Goal: Find specific page/section: Find specific page/section

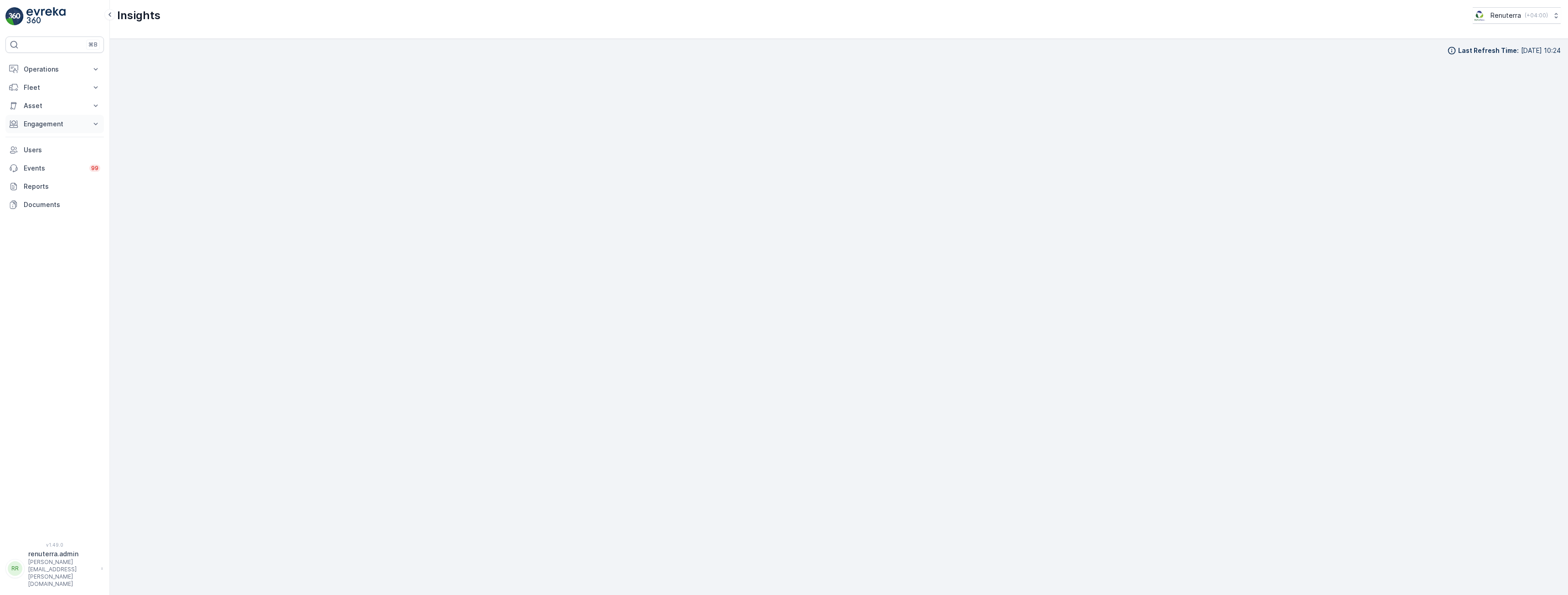
click at [59, 126] on p "Engagement" at bounding box center [54, 124] width 62 height 9
click at [56, 142] on link "Insights" at bounding box center [61, 139] width 84 height 12
click at [44, 73] on p "Operations" at bounding box center [54, 69] width 62 height 9
click at [39, 114] on p "Routes & Tasks" at bounding box center [46, 110] width 47 height 9
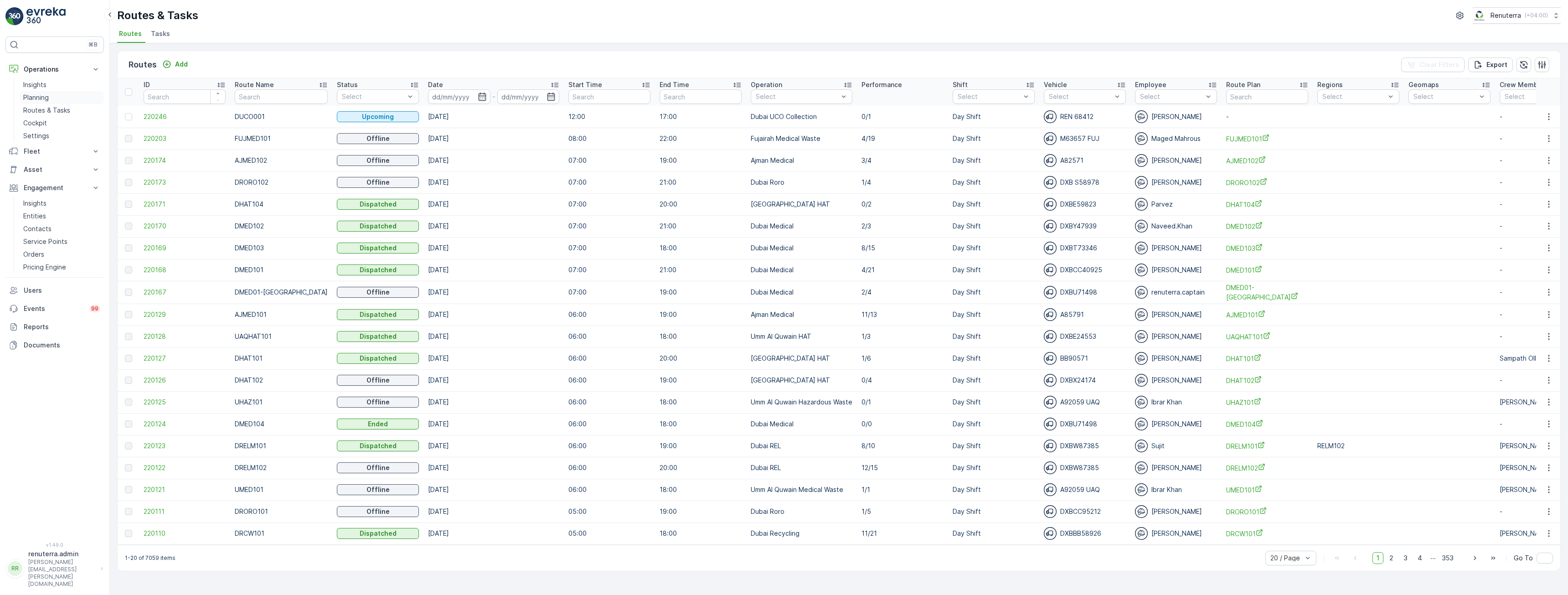
click at [50, 98] on link "Planning" at bounding box center [61, 98] width 84 height 12
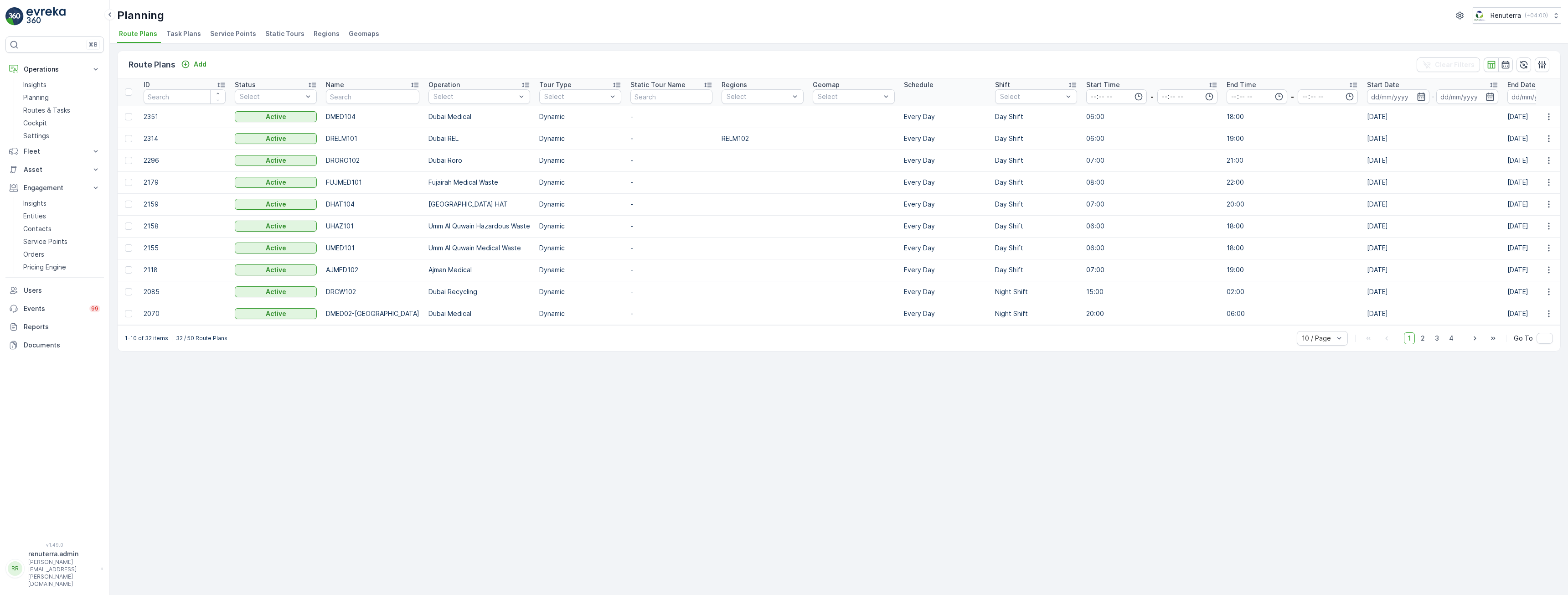
click at [229, 34] on span "Service Points" at bounding box center [233, 34] width 46 height 9
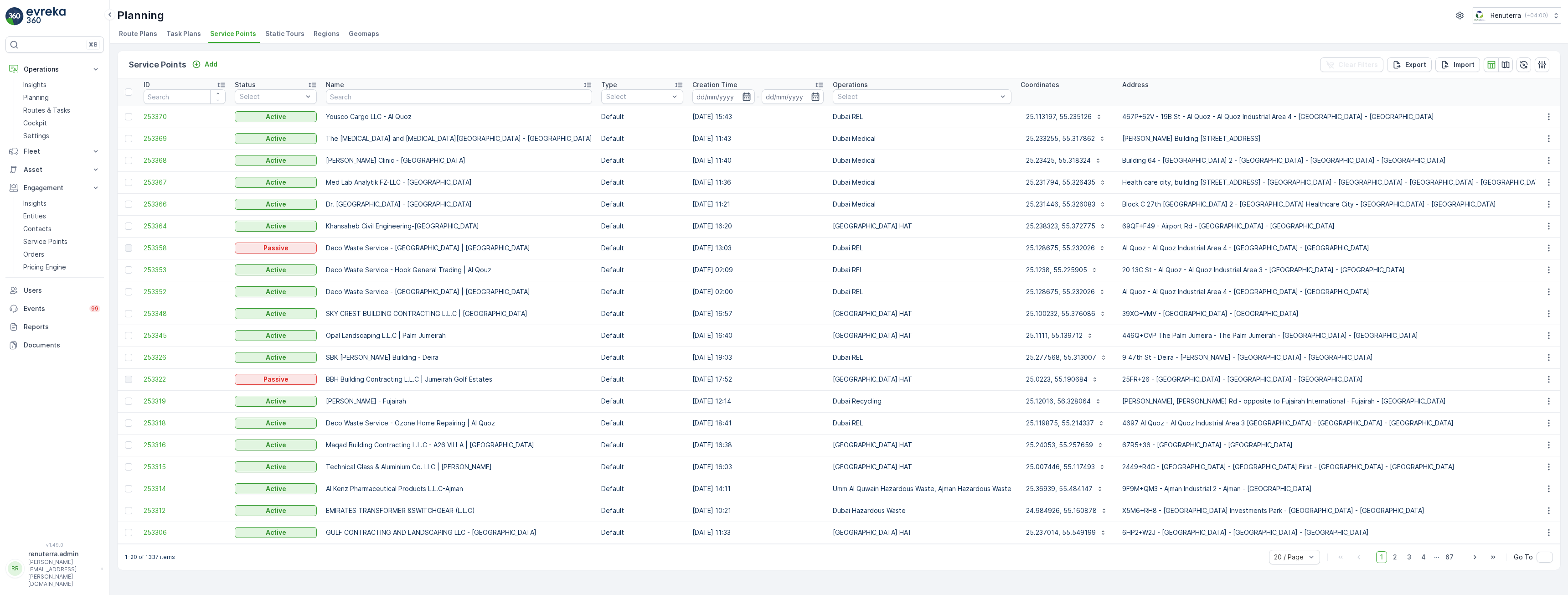
click at [743, 96] on icon "button" at bounding box center [747, 96] width 7 height 8
click at [649, 208] on p "Last 30 Days" at bounding box center [647, 206] width 42 height 9
type input "[DATE]"
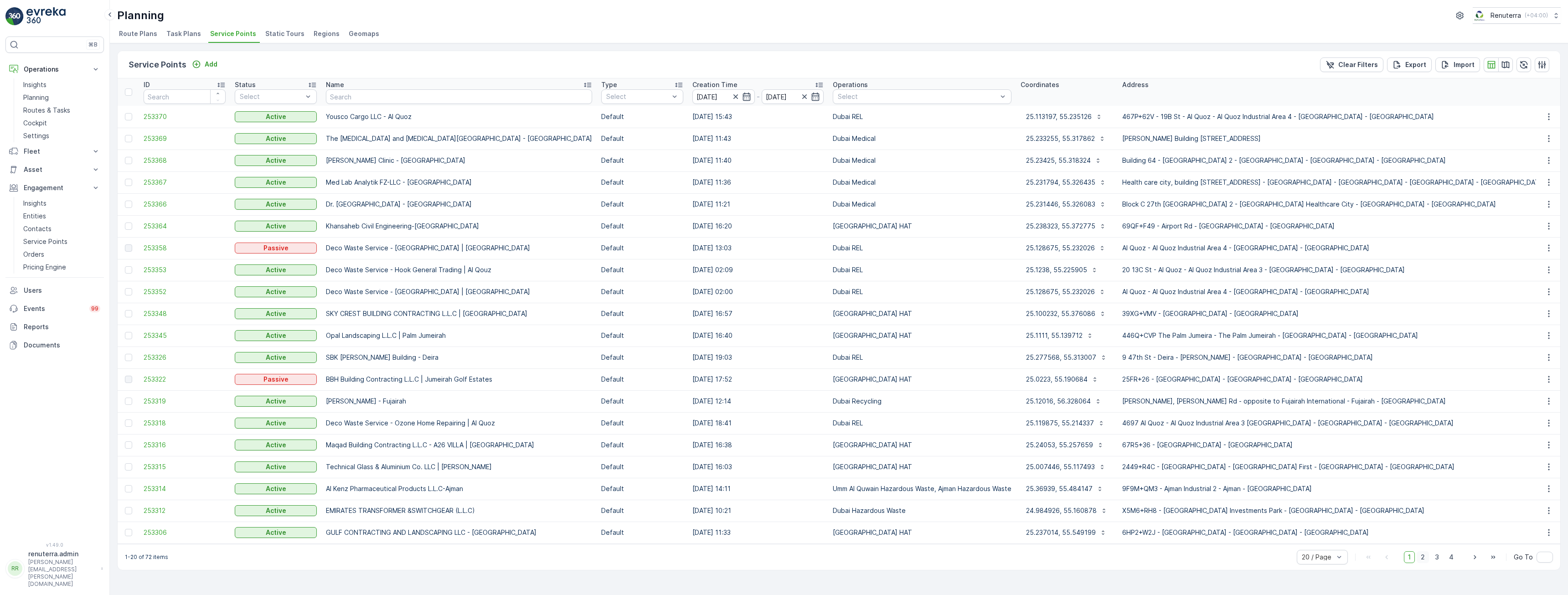
click at [1426, 560] on span "2" at bounding box center [1423, 557] width 12 height 12
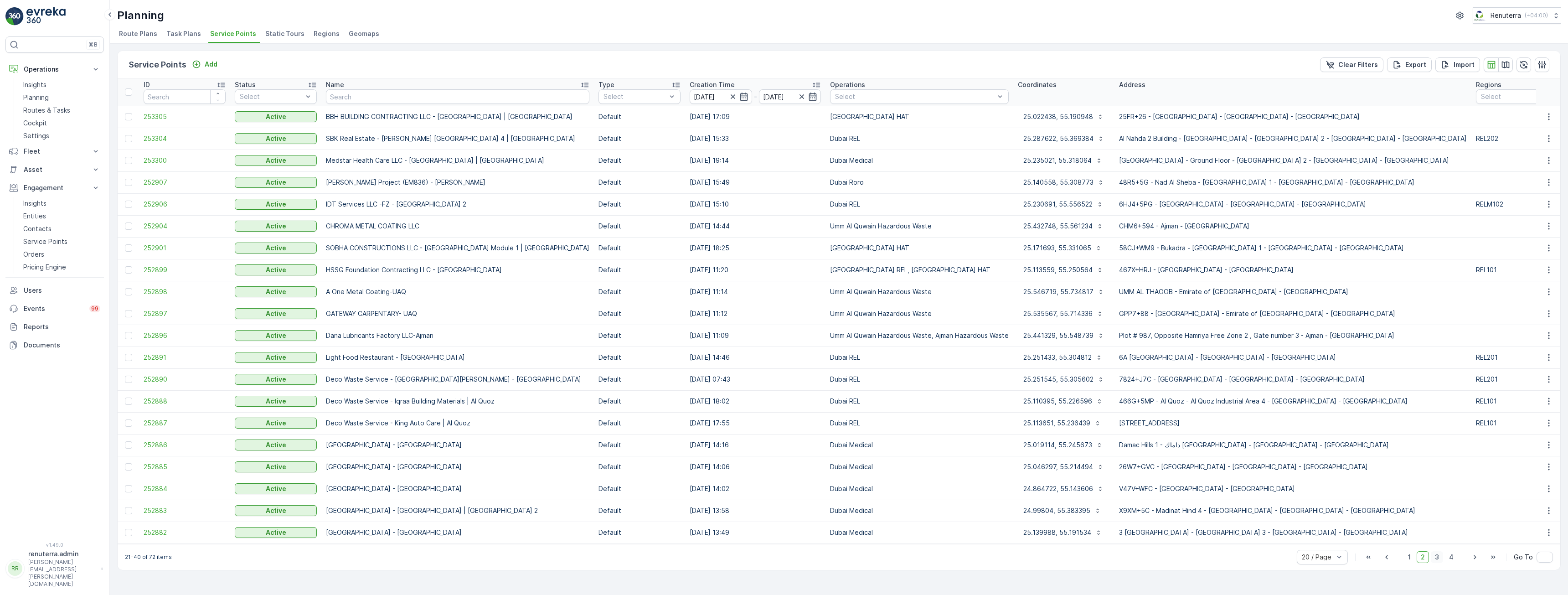
click at [1441, 558] on span "3" at bounding box center [1437, 557] width 12 height 12
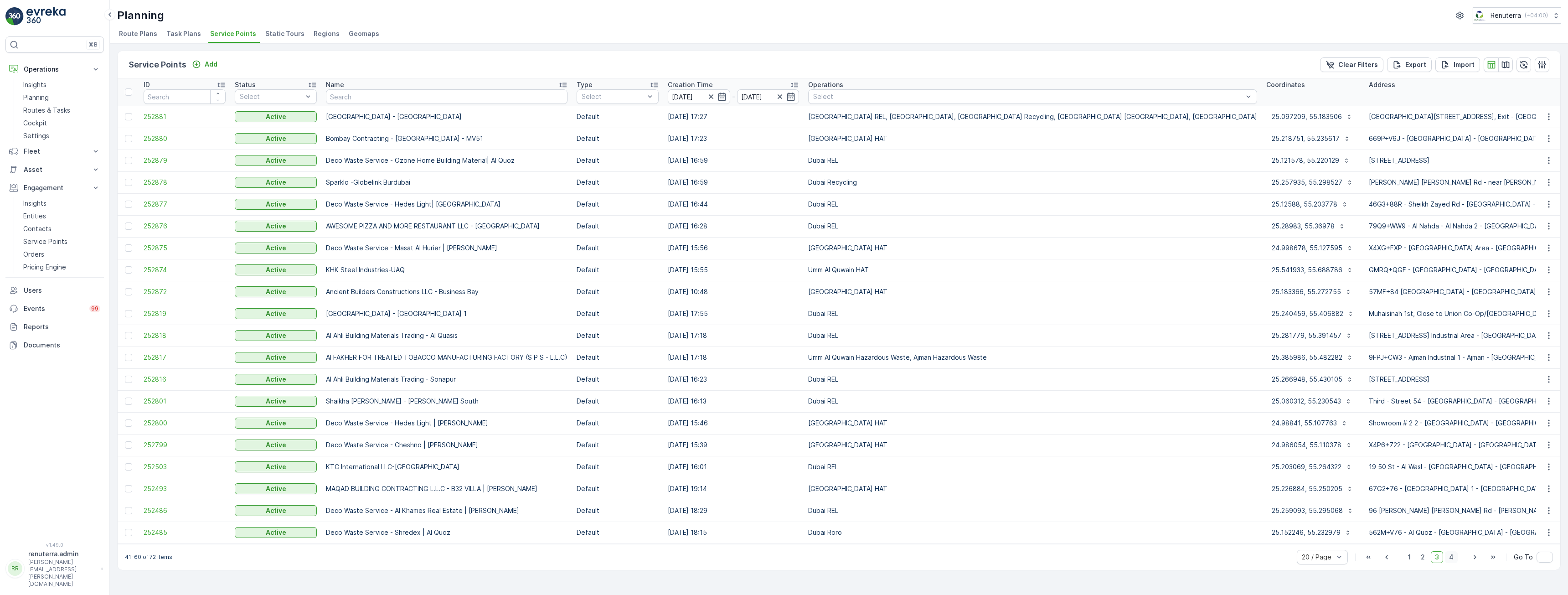
click at [1449, 561] on span "4" at bounding box center [1451, 557] width 12 height 12
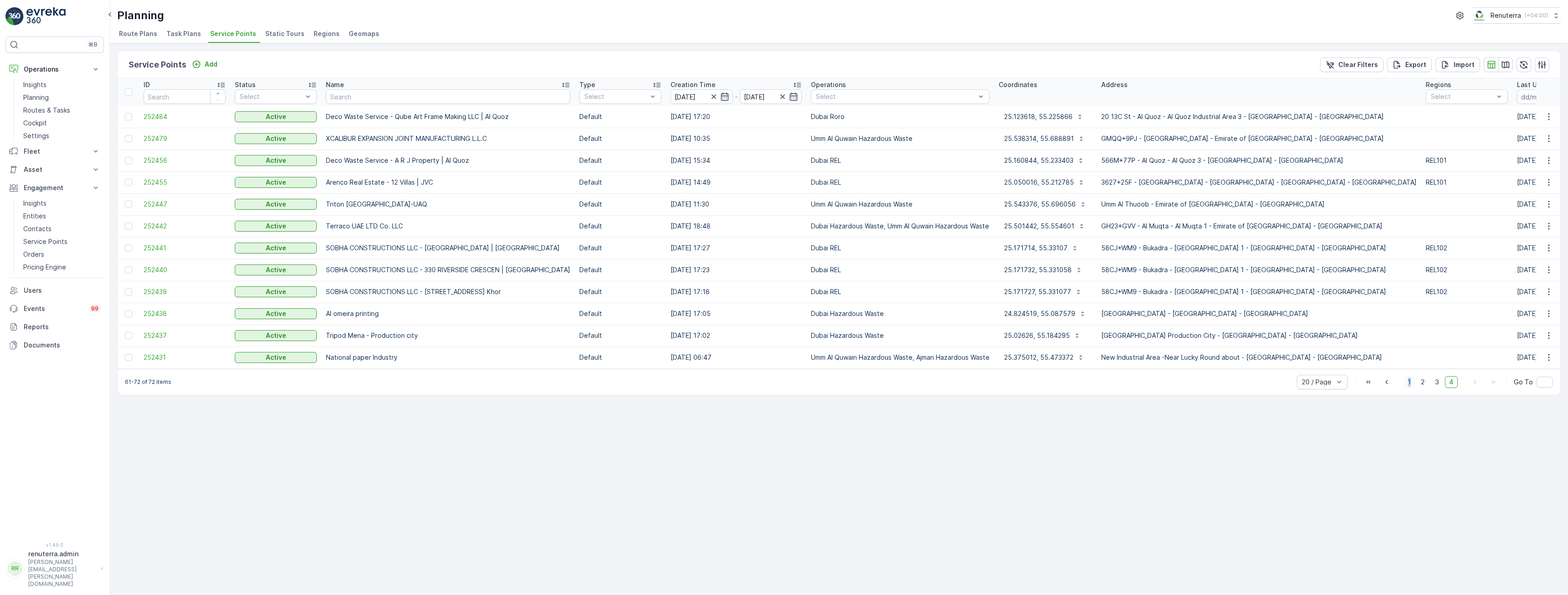
click at [1411, 388] on span "1" at bounding box center [1409, 382] width 11 height 12
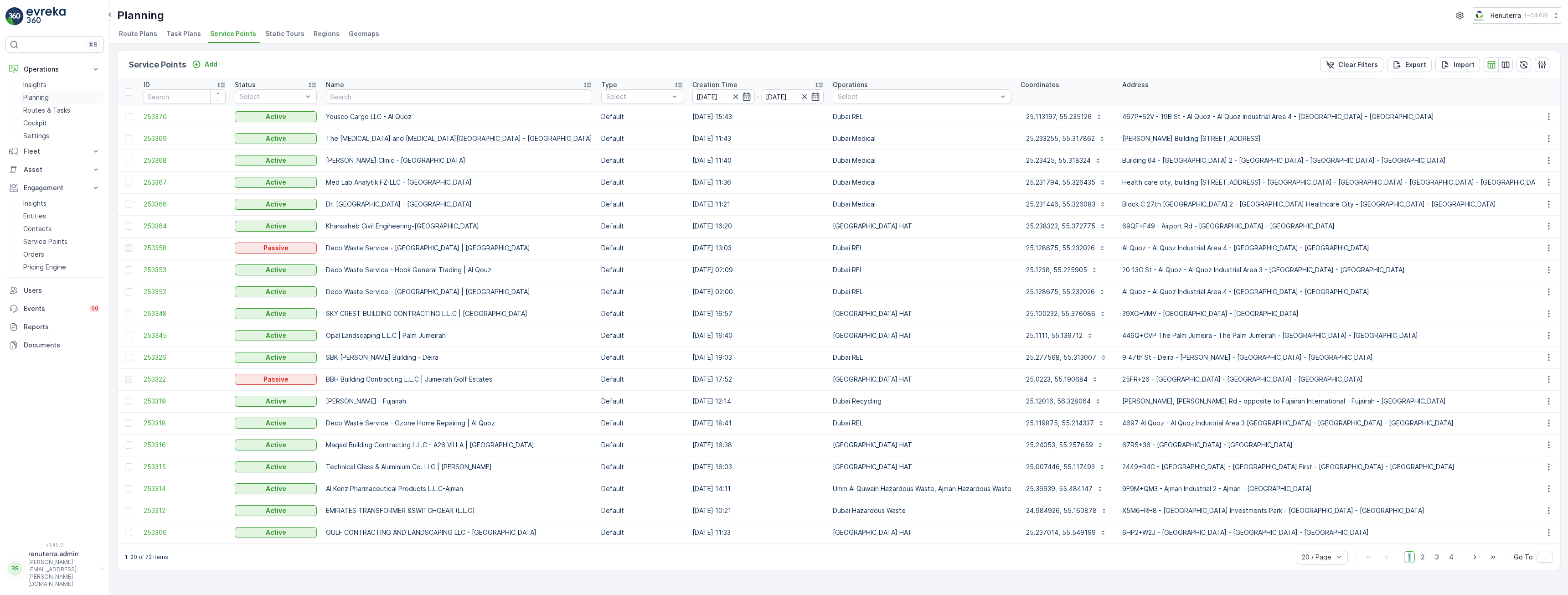
click at [38, 97] on p "Planning" at bounding box center [36, 98] width 26 height 9
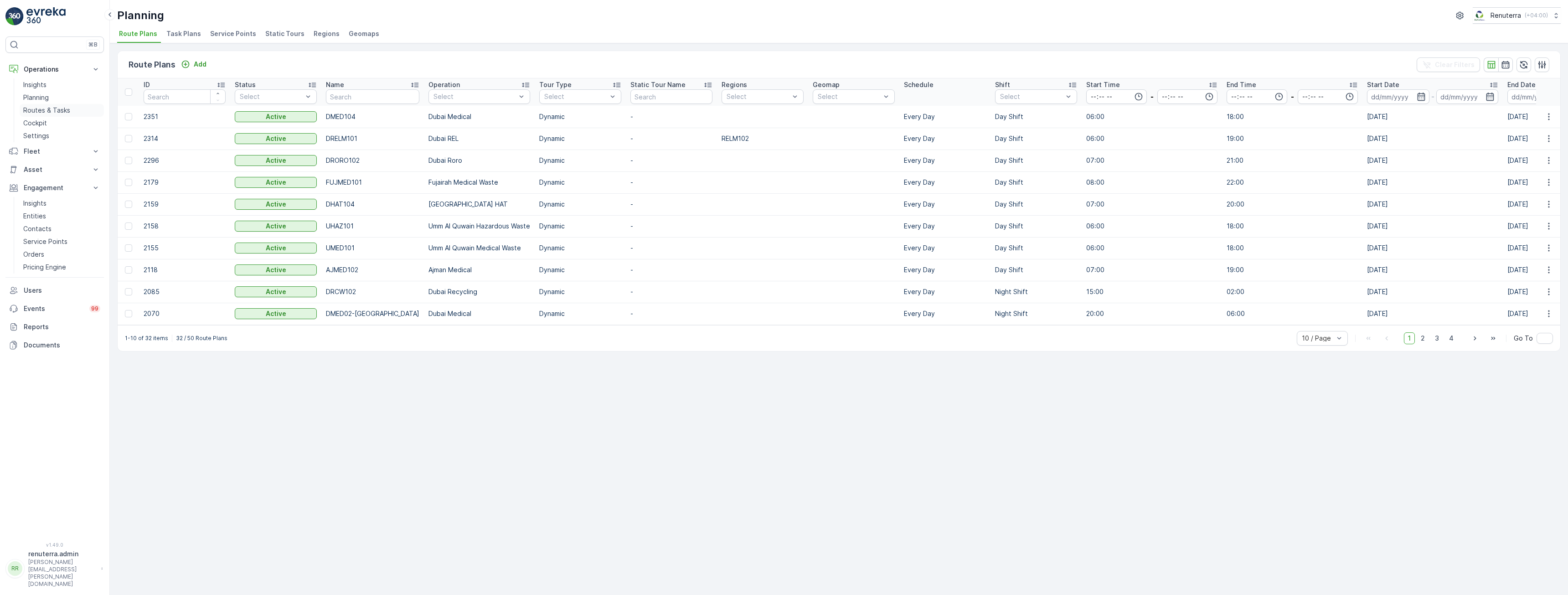
click at [56, 112] on p "Routes & Tasks" at bounding box center [46, 110] width 47 height 9
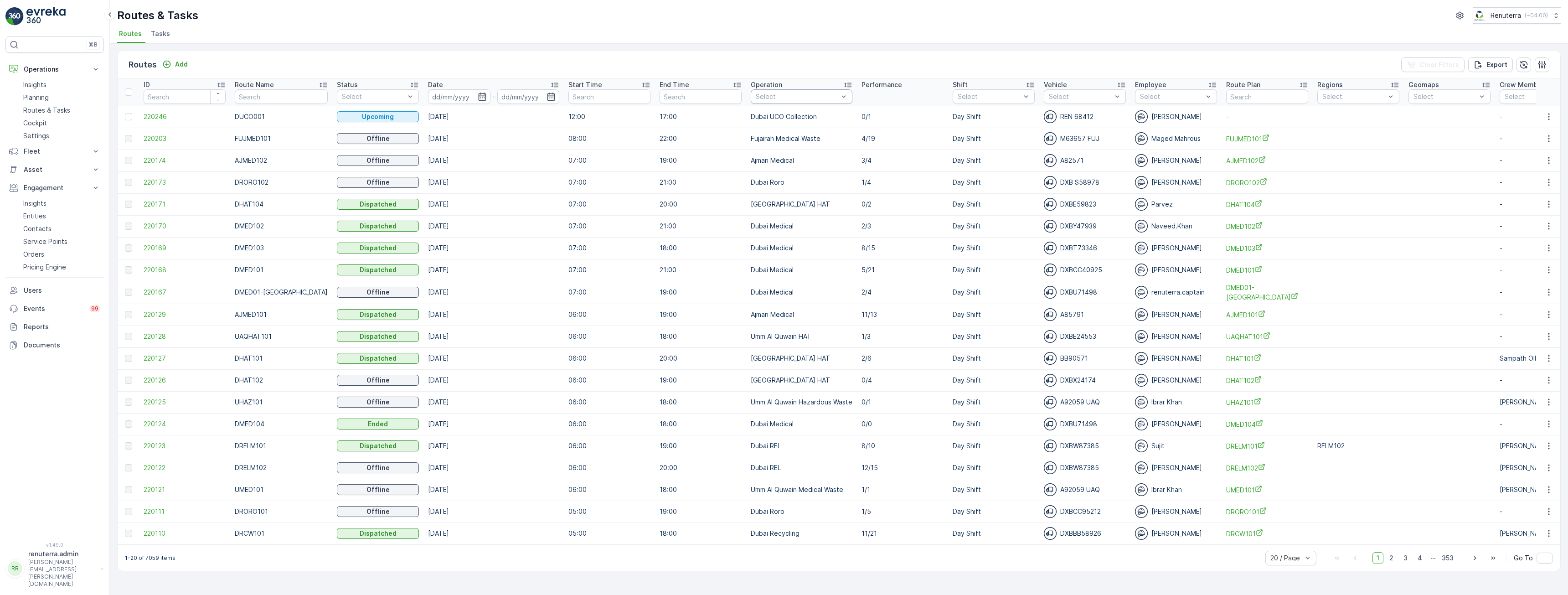
click at [772, 97] on div at bounding box center [796, 97] width 84 height 8
click at [767, 153] on p "[GEOGRAPHIC_DATA] HAT" at bounding box center [806, 154] width 81 height 18
